Goal: Find specific page/section

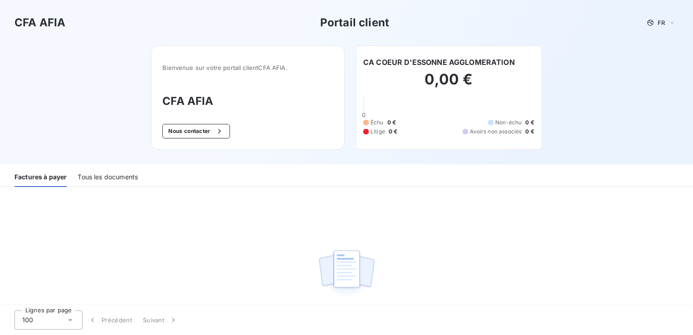
click at [122, 176] on div "Tous les documents" at bounding box center [108, 177] width 60 height 19
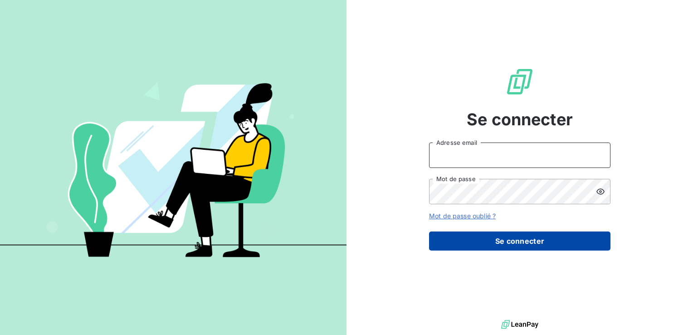
type input "[EMAIL_ADDRESS][DOMAIN_NAME]"
click at [489, 240] on button "Se connecter" at bounding box center [519, 240] width 181 height 19
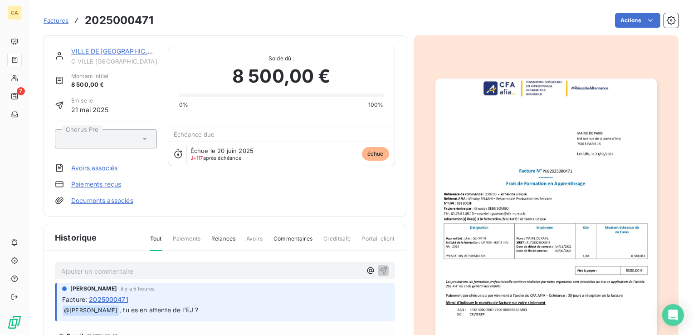
click at [573, 164] on img "button" at bounding box center [545, 234] width 221 height 313
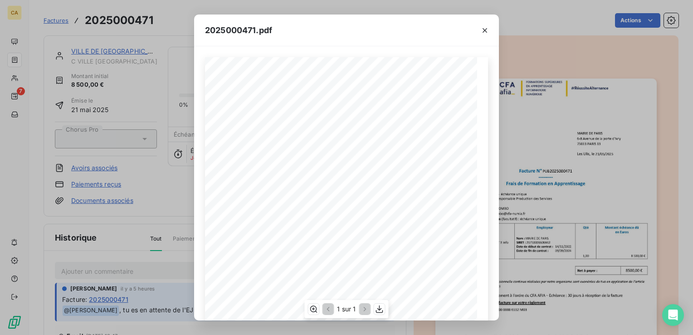
drag, startPoint x: 268, startPoint y: 251, endPoint x: 253, endPoint y: 253, distance: 15.0
click at [253, 253] on span ": [PERSON_NAME]" at bounding box center [259, 254] width 30 height 4
copy span "SCHMITH"
click at [295, 257] on span "IUT RDS - BUT 3 Info" at bounding box center [283, 259] width 35 height 4
click at [249, 253] on span ": [PERSON_NAME]" at bounding box center [259, 254] width 30 height 4
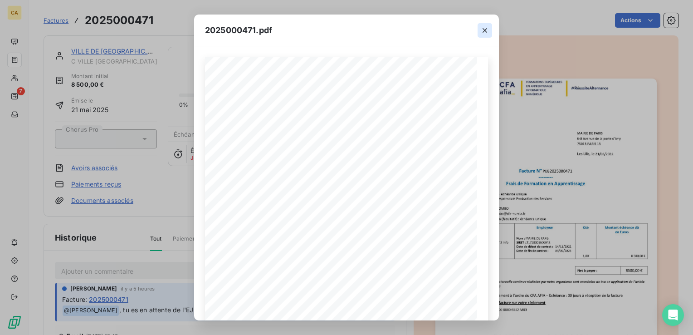
click at [482, 28] on icon "button" at bounding box center [484, 30] width 9 height 9
